Goal: Information Seeking & Learning: Learn about a topic

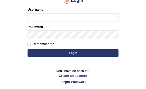
scroll to position [67, 0]
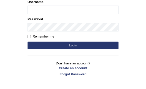
type input "AwahTim"
click at [76, 47] on button "Login" at bounding box center [73, 46] width 91 height 8
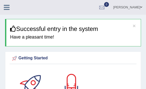
click at [6, 6] on icon at bounding box center [7, 7] width 6 height 7
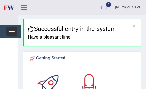
click at [11, 31] on span "button" at bounding box center [12, 31] width 6 height 1
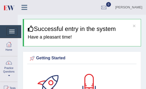
click at [9, 74] on link "Practice Questions" at bounding box center [8, 68] width 17 height 24
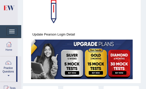
scroll to position [120, 0]
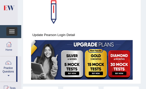
click at [12, 31] on span "button" at bounding box center [12, 31] width 6 height 1
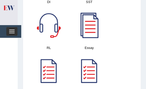
scroll to position [586, 0]
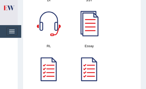
click at [89, 33] on div at bounding box center [89, 22] width 35 height 35
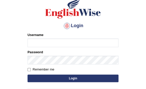
scroll to position [52, 0]
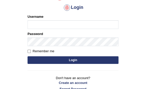
type input "AwahTim"
click at [82, 58] on button "Login" at bounding box center [73, 60] width 91 height 8
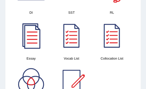
click at [129, 18] on div at bounding box center [112, 35] width 35 height 35
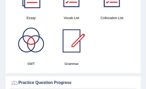
scroll to position [621, 0]
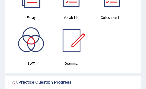
click at [71, 56] on div at bounding box center [71, 40] width 35 height 35
click at [34, 48] on div at bounding box center [30, 40] width 35 height 35
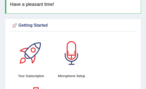
scroll to position [0, 0]
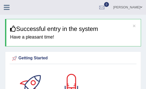
click at [7, 6] on icon at bounding box center [7, 7] width 6 height 7
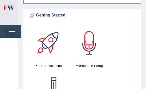
scroll to position [44, 0]
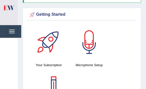
click at [49, 65] on h4 "Your Subscription" at bounding box center [48, 64] width 35 height 5
click at [50, 44] on div at bounding box center [48, 41] width 35 height 35
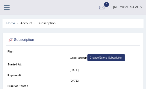
click at [51, 24] on li "Subscription" at bounding box center [44, 23] width 23 height 5
click at [9, 9] on icon at bounding box center [7, 7] width 6 height 7
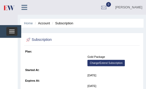
click at [11, 33] on span "button" at bounding box center [12, 33] width 6 height 1
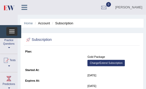
scroll to position [28, 0]
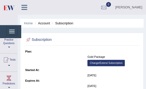
click at [10, 65] on span at bounding box center [9, 65] width 2 height 1
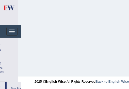
scroll to position [0, 11]
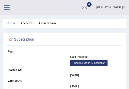
click at [5, 9] on icon at bounding box center [7, 7] width 6 height 7
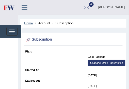
click at [29, 23] on link "Home" at bounding box center [28, 23] width 9 height 4
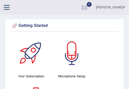
click at [8, 4] on icon at bounding box center [7, 7] width 6 height 7
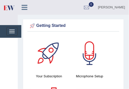
click at [25, 8] on icon at bounding box center [25, 7] width 6 height 7
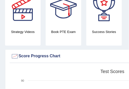
scroll to position [183, 0]
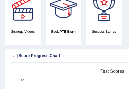
click at [66, 29] on h4 "Book PTE Exam" at bounding box center [63, 31] width 35 height 5
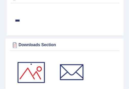
scroll to position [459, 0]
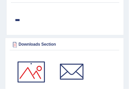
click at [37, 46] on div "Downloads Section" at bounding box center [64, 45] width 107 height 8
click at [16, 43] on div at bounding box center [15, 45] width 8 height 8
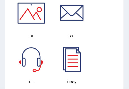
scroll to position [518, 0]
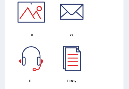
click at [32, 54] on div at bounding box center [30, 57] width 35 height 35
click at [28, 15] on div at bounding box center [30, 11] width 35 height 35
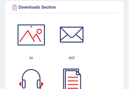
scroll to position [497, 0]
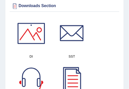
click at [70, 40] on div at bounding box center [71, 33] width 35 height 35
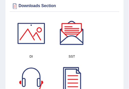
click at [73, 36] on div at bounding box center [71, 33] width 35 height 35
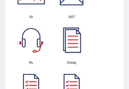
scroll to position [536, 0]
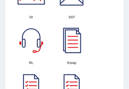
click at [34, 48] on div at bounding box center [30, 39] width 35 height 35
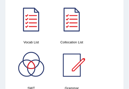
scroll to position [605, 0]
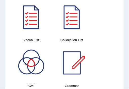
click at [37, 10] on div at bounding box center [30, 16] width 35 height 35
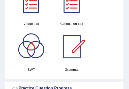
scroll to position [621, 0]
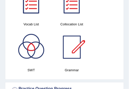
click at [30, 47] on div at bounding box center [30, 46] width 35 height 35
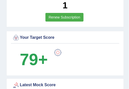
scroll to position [365, 0]
